Goal: Information Seeking & Learning: Compare options

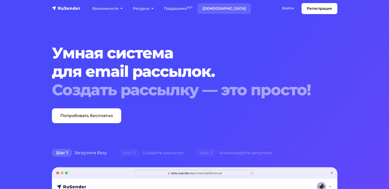
click at [205, 8] on link "[DEMOGRAPHIC_DATA]" at bounding box center [223, 8] width 53 height 10
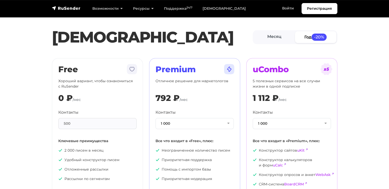
scroll to position [34, 0]
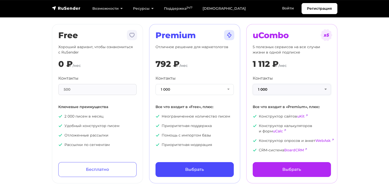
click at [325, 89] on button "1 000" at bounding box center [292, 89] width 78 height 11
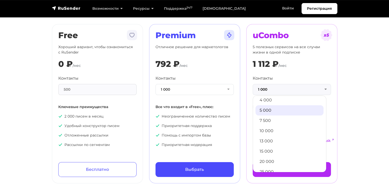
click at [277, 110] on link "5 000" at bounding box center [289, 110] width 68 height 10
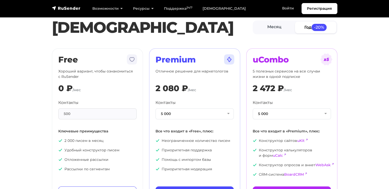
scroll to position [0, 0]
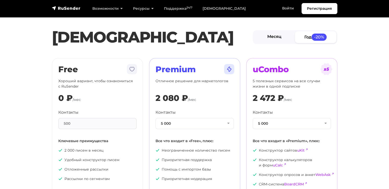
click at [278, 39] on link "Месяц" at bounding box center [274, 37] width 41 height 12
click at [306, 39] on link "Год -20%" at bounding box center [315, 37] width 41 height 12
click at [277, 38] on link "Месяц" at bounding box center [274, 37] width 41 height 12
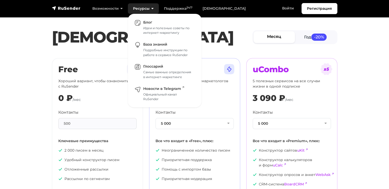
click at [152, 7] on link "Ресурсы" at bounding box center [143, 8] width 31 height 10
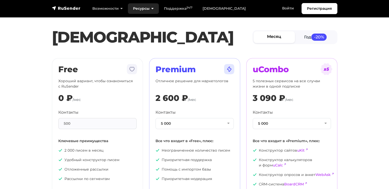
click at [152, 7] on link "Ресурсы" at bounding box center [143, 8] width 31 height 10
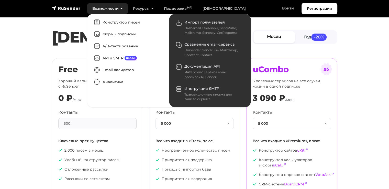
click at [121, 9] on link "Возможности" at bounding box center [107, 8] width 41 height 10
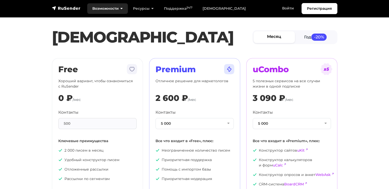
click at [121, 9] on link "Возможности" at bounding box center [107, 8] width 41 height 10
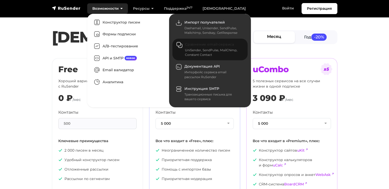
click at [197, 51] on div "UniSender, SendPulse, MailChimp, Constant Contact" at bounding box center [213, 52] width 56 height 9
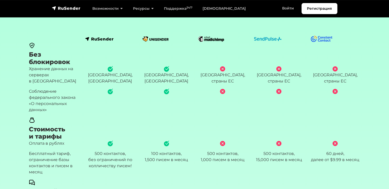
scroll to position [136, 0]
